Goal: Find specific page/section: Find specific page/section

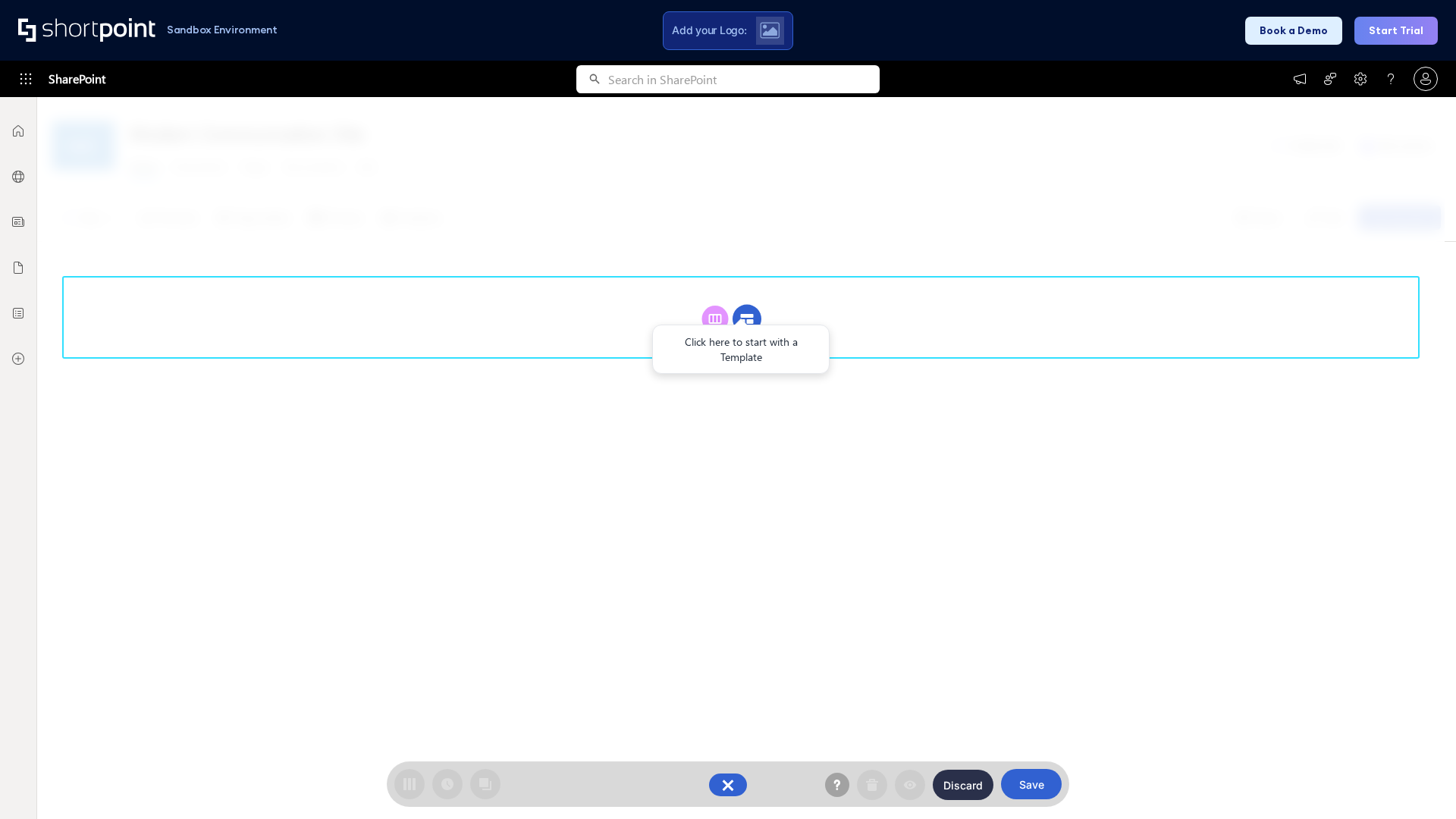
click at [747, 318] on circle at bounding box center [747, 318] width 29 height 29
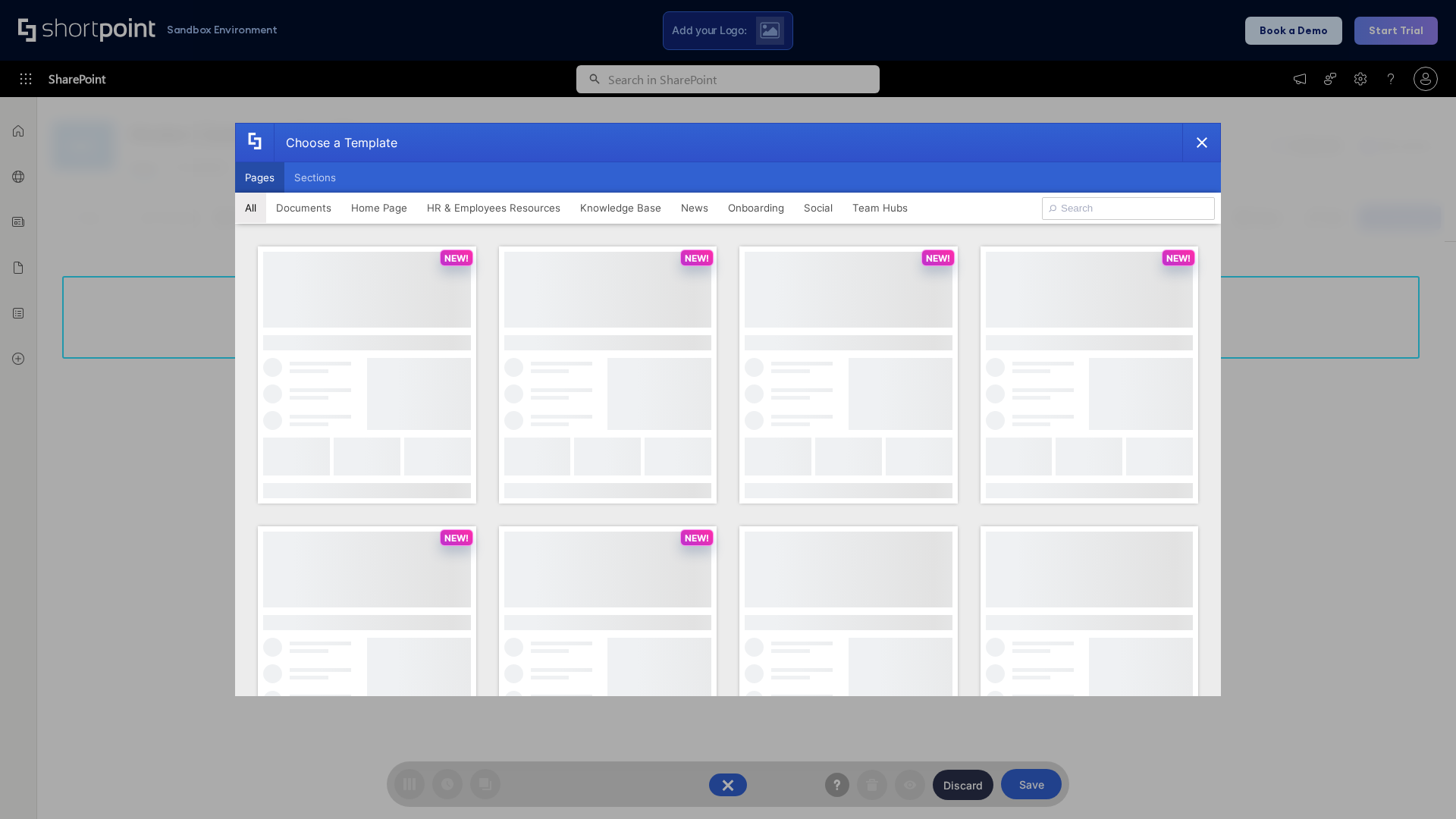
click at [259, 177] on button "Pages" at bounding box center [260, 177] width 49 height 30
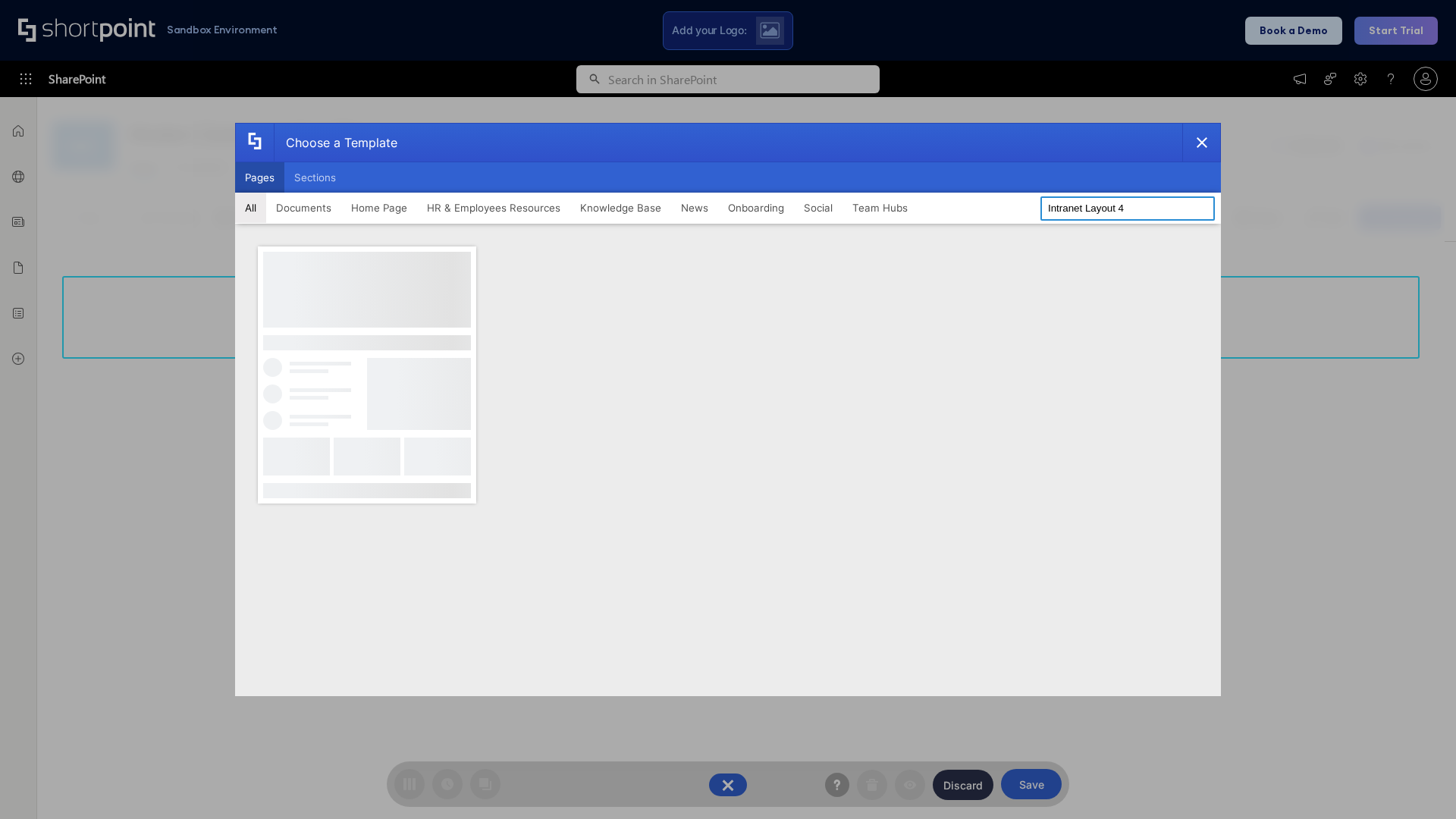
type input "Intranet Layout 4"
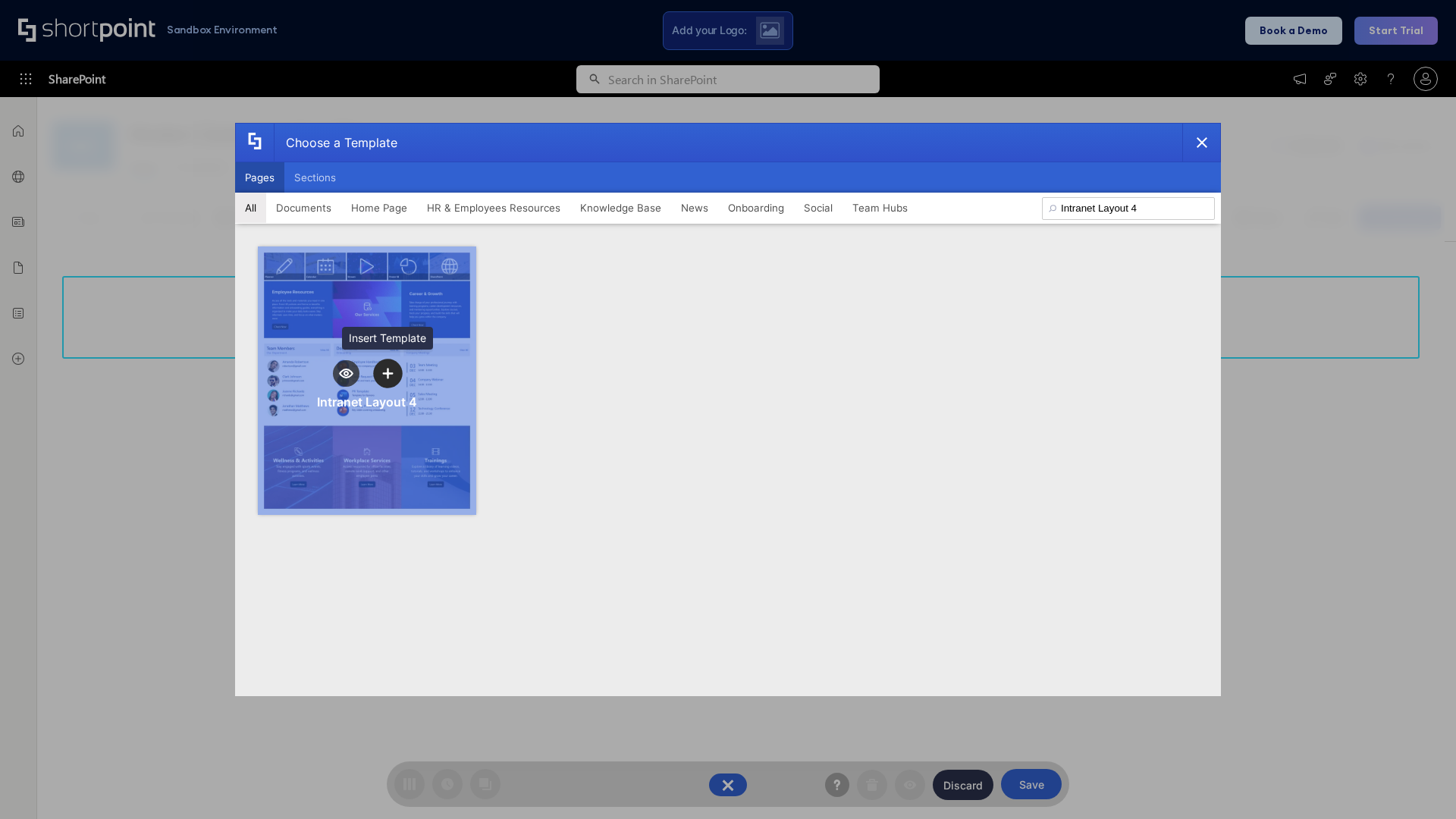
click at [387, 373] on icon "template selector" at bounding box center [388, 373] width 11 height 11
